Goal: Share content

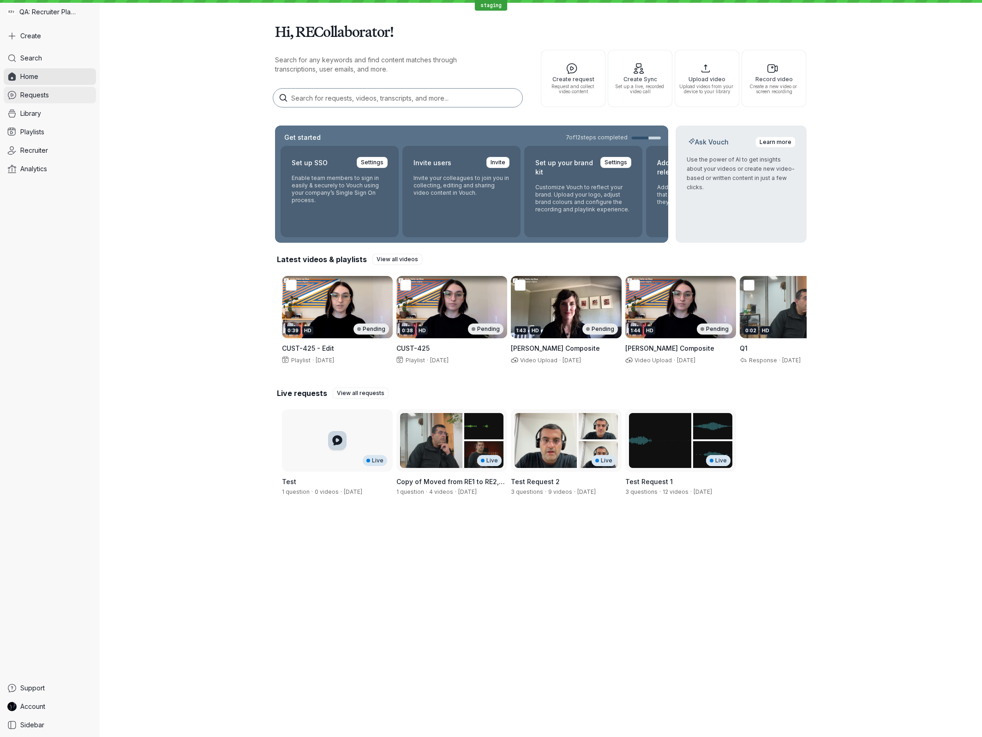
click at [38, 95] on span "Requests" at bounding box center [34, 94] width 29 height 9
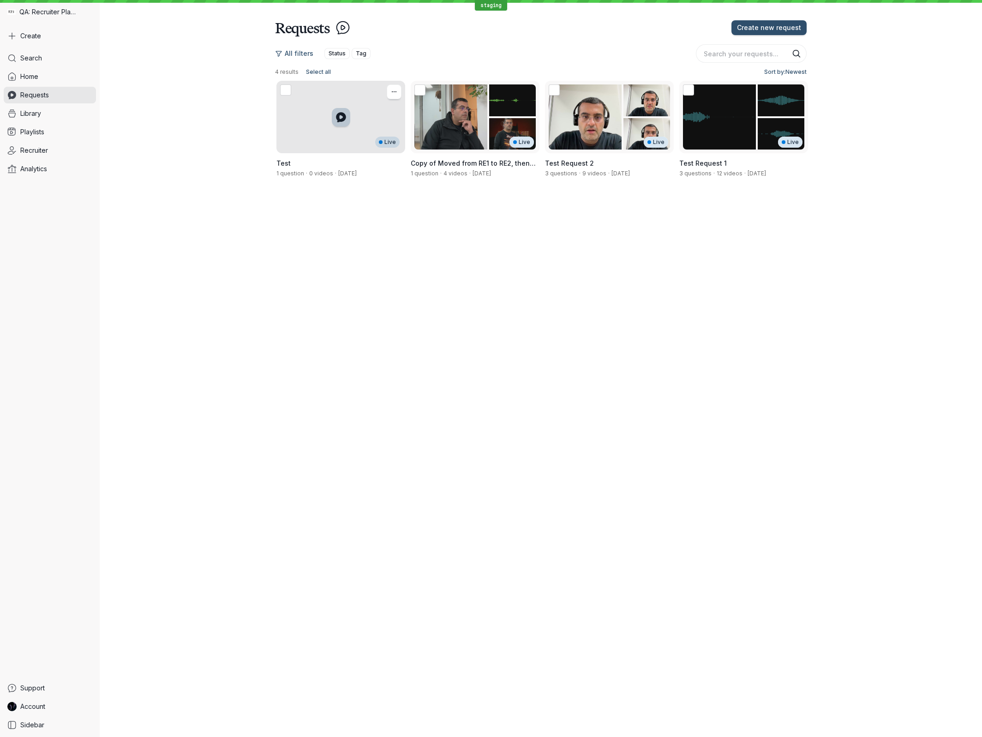
click at [374, 126] on div "Live" at bounding box center [340, 117] width 129 height 72
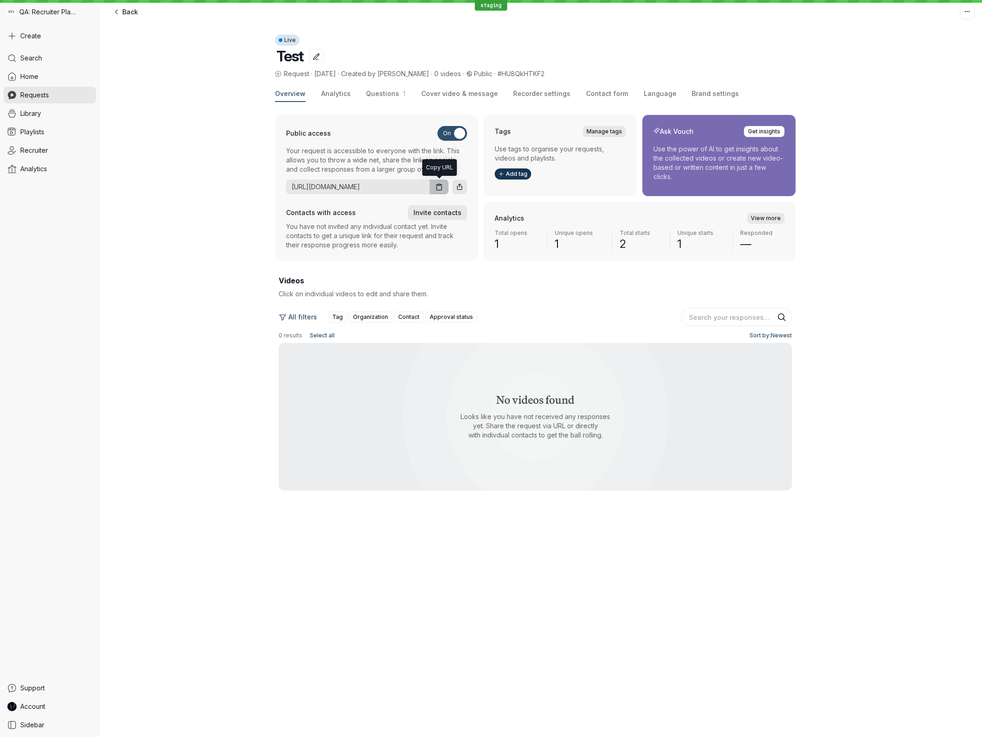
click at [438, 189] on icon "button" at bounding box center [439, 187] width 8 height 8
click at [436, 188] on icon "button" at bounding box center [439, 187] width 8 height 8
click at [210, 103] on div "Overview Analytics Questions 1 Cover video & message Recorder settings Contact …" at bounding box center [541, 305] width 882 height 452
click at [195, 222] on div "Overview Analytics Questions 1 Cover video & message Recorder settings Contact …" at bounding box center [541, 305] width 882 height 452
